Goal: Transaction & Acquisition: Obtain resource

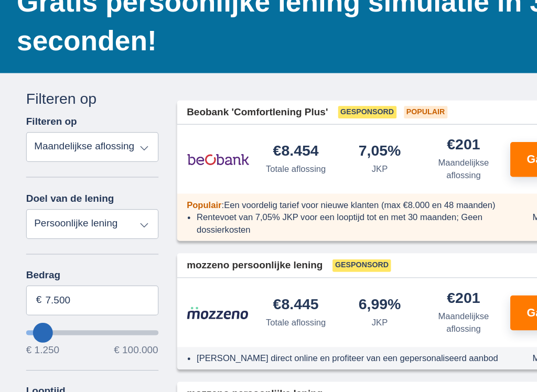
scroll to position [121, 0]
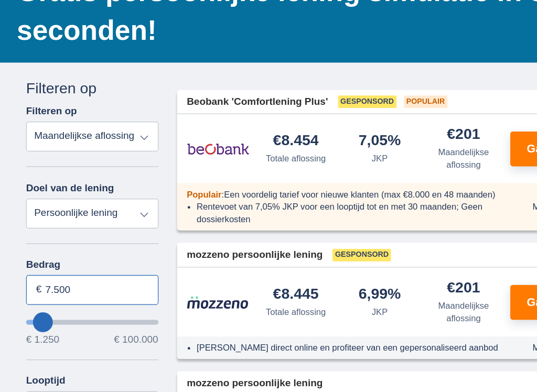
click at [79, 251] on input "7.500" at bounding box center [78, 244] width 112 height 25
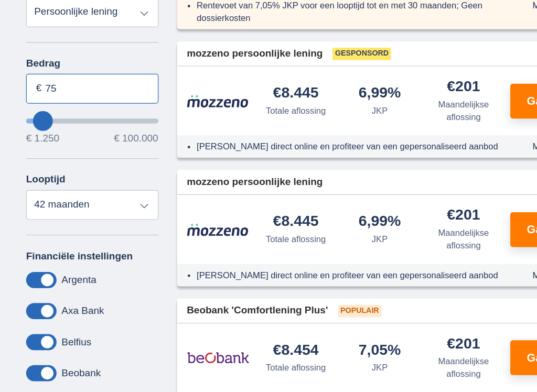
type input "7"
type input "100.000"
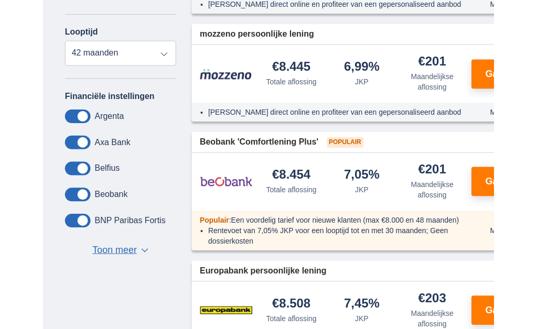
scroll to position [410, 0]
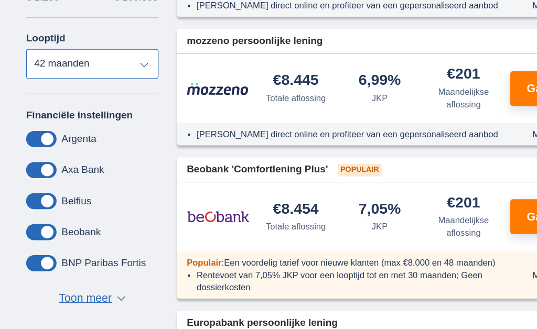
click at [131, 58] on select "12 maanden 18 maanden 24 maanden 30 maanden 36 maanden 42 maanden" at bounding box center [78, 53] width 112 height 25
type input "99250"
select select "120"
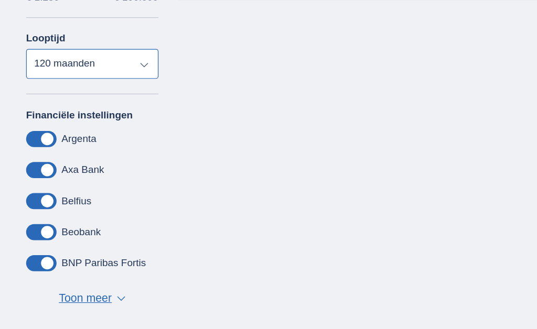
click at [132, 60] on select "12 maanden 18 maanden 24 maanden 30 maanden 36 maanden 42 maanden 48 maanden 60…" at bounding box center [78, 53] width 112 height 25
click at [132, 58] on select "12 maanden 18 maanden 24 maanden 30 maanden 36 maanden 42 maanden 48 maanden 60…" at bounding box center [78, 53] width 112 height 25
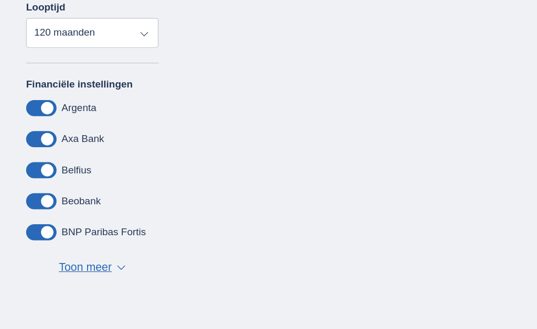
scroll to position [419, 0]
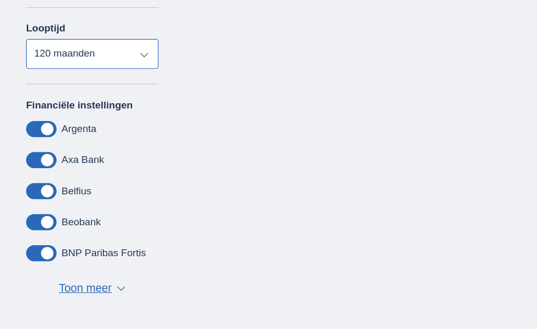
click at [129, 50] on select "12 maanden 18 maanden 24 maanden 30 maanden 36 maanden 42 maanden 48 maanden 60…" at bounding box center [78, 45] width 112 height 25
click at [86, 251] on span "Toon meer" at bounding box center [72, 244] width 45 height 14
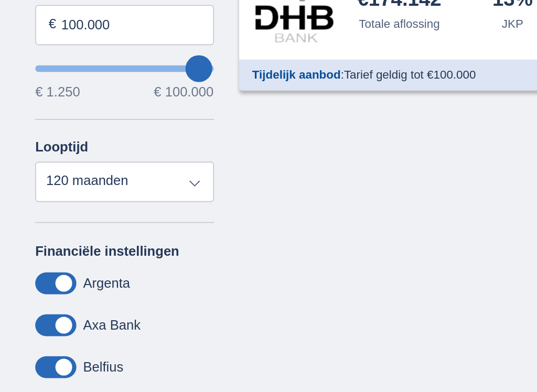
scroll to position [351, 0]
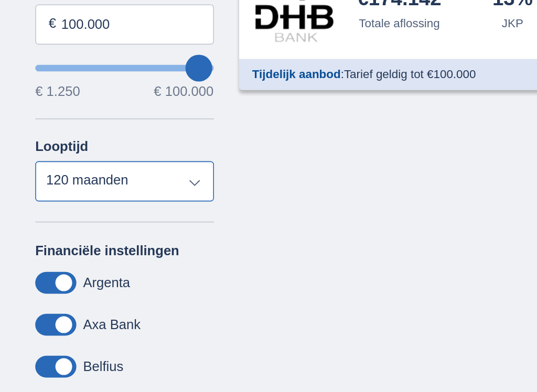
click at [127, 119] on select "12 maanden 18 maanden 24 maanden 30 maanden 36 maanden 42 maanden 48 maanden 60…" at bounding box center [78, 113] width 112 height 25
click at [127, 120] on select "12 maanden 18 maanden 24 maanden 30 maanden 36 maanden 42 maanden 48 maanden 60…" at bounding box center [78, 113] width 112 height 25
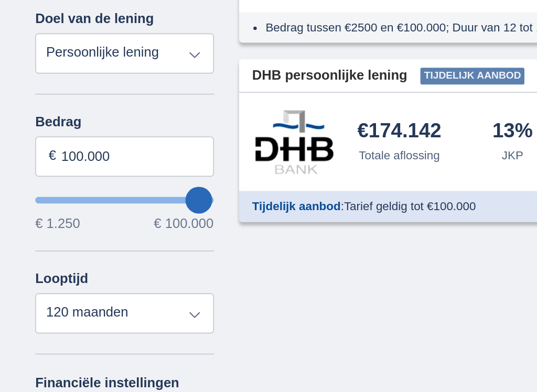
scroll to position [268, -7]
